Goal: Information Seeking & Learning: Learn about a topic

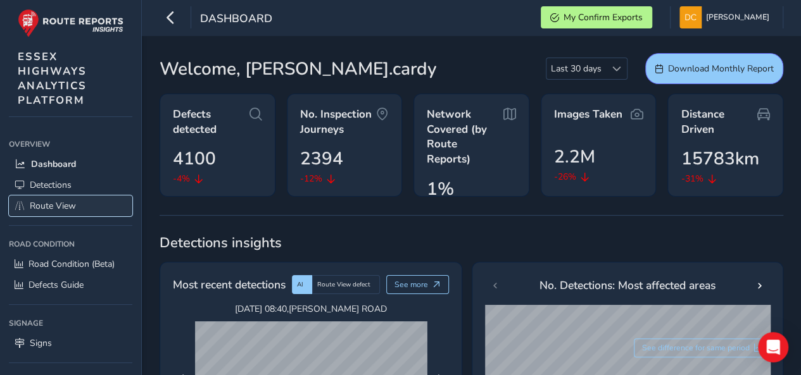
click at [42, 201] on span "Route View" at bounding box center [53, 206] width 46 height 12
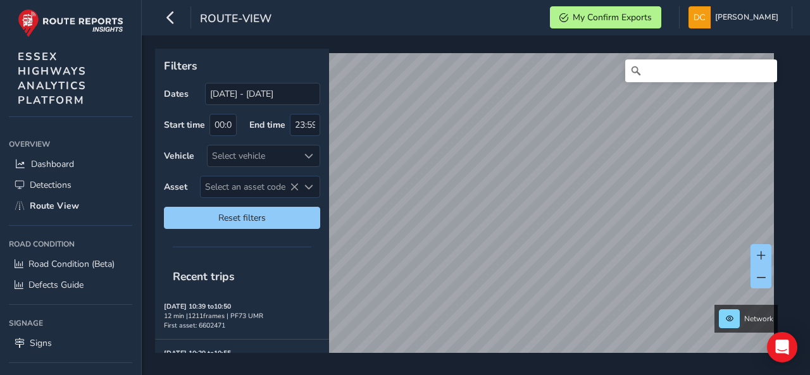
click at [524, 229] on div "Filters Dates [DATE] - [DATE] Start time 00:00 End time 23:59 Vehicle Select ve…" at bounding box center [471, 201] width 633 height 305
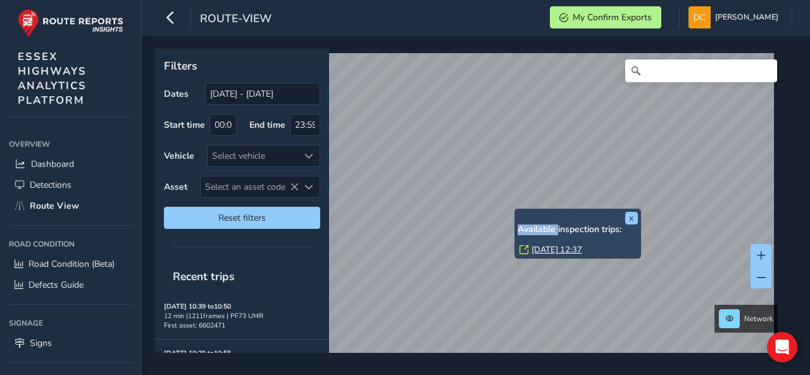
click at [524, 229] on h6 "Available inspection trips:" at bounding box center [578, 230] width 120 height 11
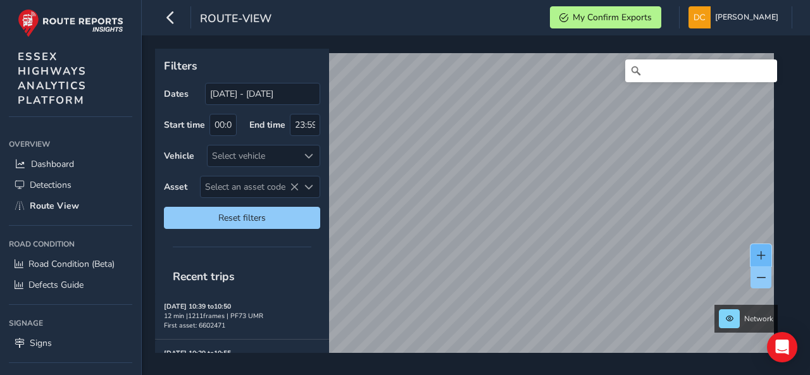
click at [757, 255] on span at bounding box center [761, 255] width 9 height 9
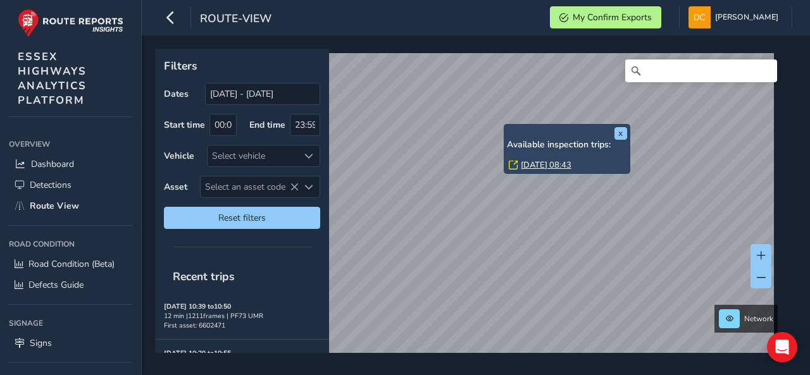
click at [532, 167] on link "[DATE] 08:43" at bounding box center [546, 165] width 51 height 11
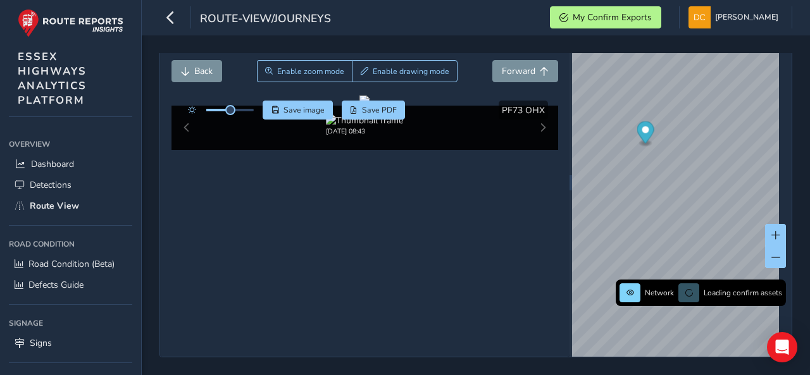
scroll to position [47, 0]
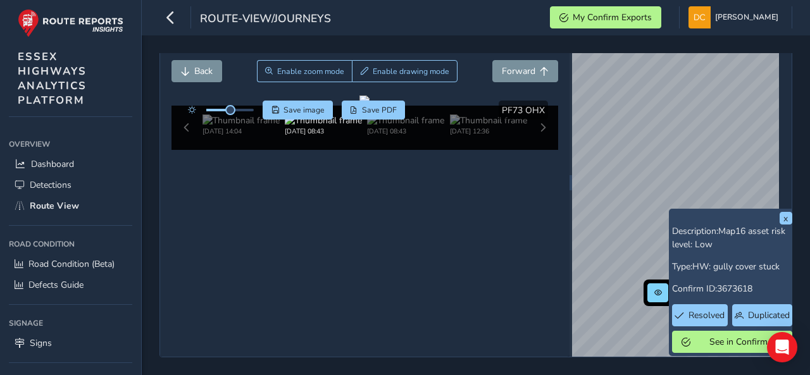
click at [546, 86] on div "Close journey Back Enable zoom mode Enable drawing mode Forward Click and Drag …" at bounding box center [476, 182] width 633 height 349
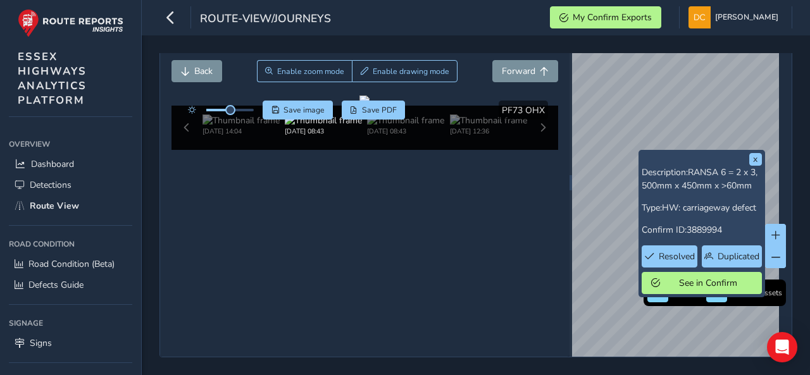
click at [640, 151] on div "x Description: RANSA 6 = 2 x 3, 500mm x 450mm x >60mm Type: HW: carriageway def…" at bounding box center [702, 224] width 127 height 148
click at [688, 279] on span "See in Confirm" at bounding box center [709, 283] width 88 height 12
